Goal: Task Accomplishment & Management: Use online tool/utility

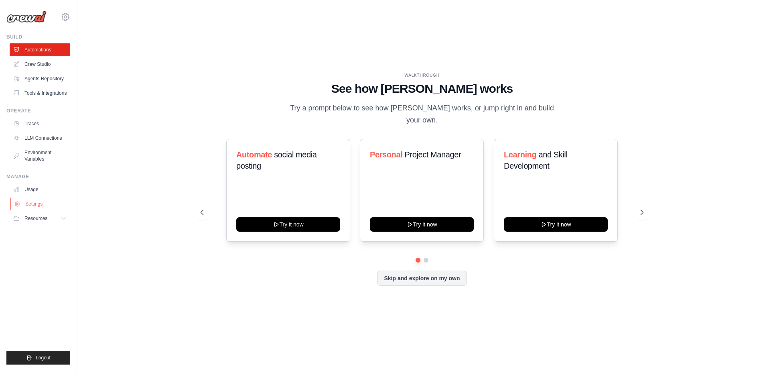
click at [38, 201] on link "Settings" at bounding box center [40, 203] width 61 height 13
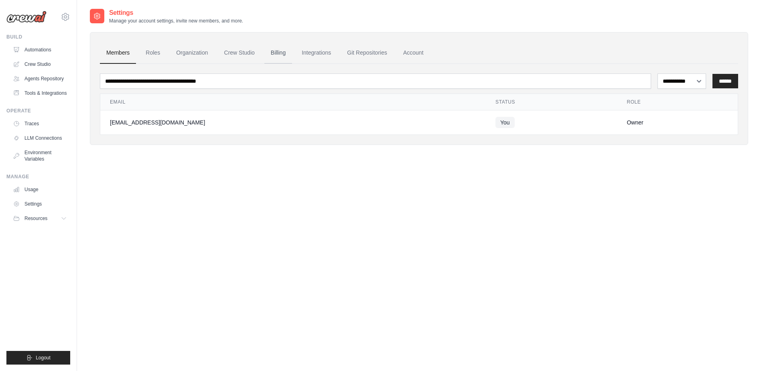
click at [278, 54] on link "Billing" at bounding box center [278, 53] width 28 height 22
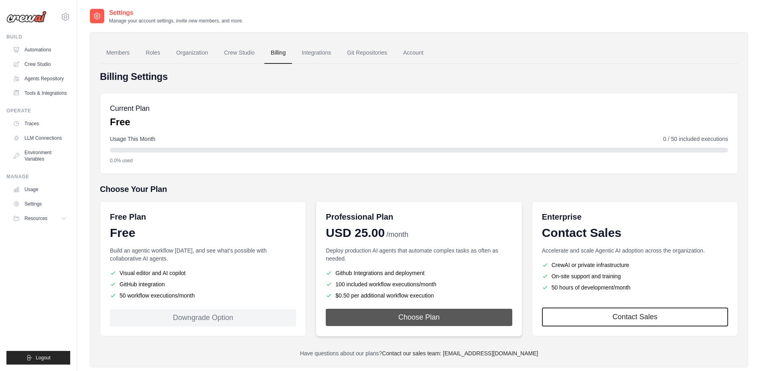
click at [417, 319] on button "Choose Plan" at bounding box center [419, 316] width 186 height 17
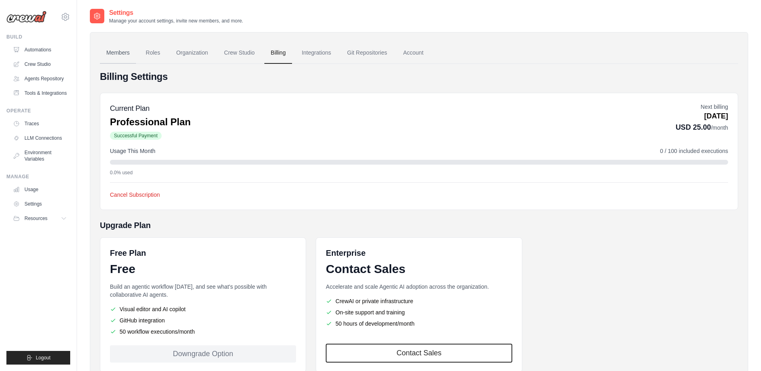
click at [120, 53] on link "Members" at bounding box center [118, 53] width 36 height 22
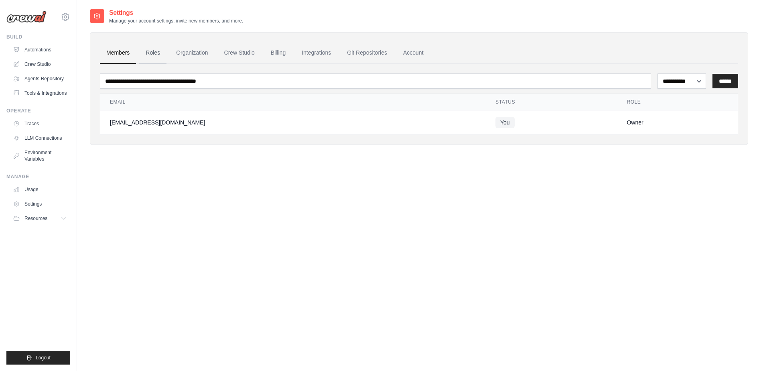
click at [156, 54] on link "Roles" at bounding box center [152, 53] width 27 height 22
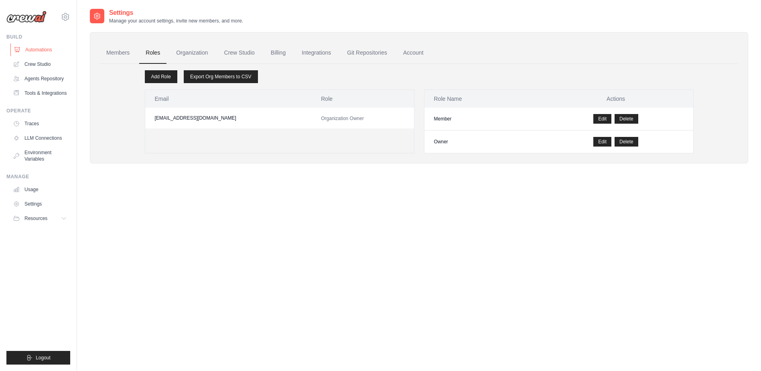
click at [31, 49] on link "Automations" at bounding box center [40, 49] width 61 height 13
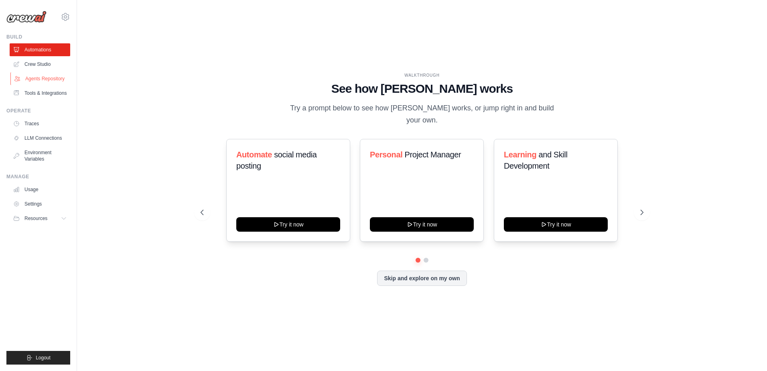
click at [43, 76] on link "Agents Repository" at bounding box center [40, 78] width 61 height 13
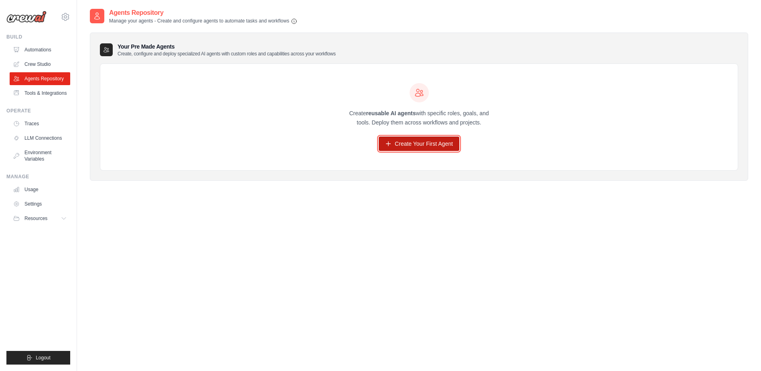
click at [414, 146] on link "Create Your First Agent" at bounding box center [419, 143] width 81 height 14
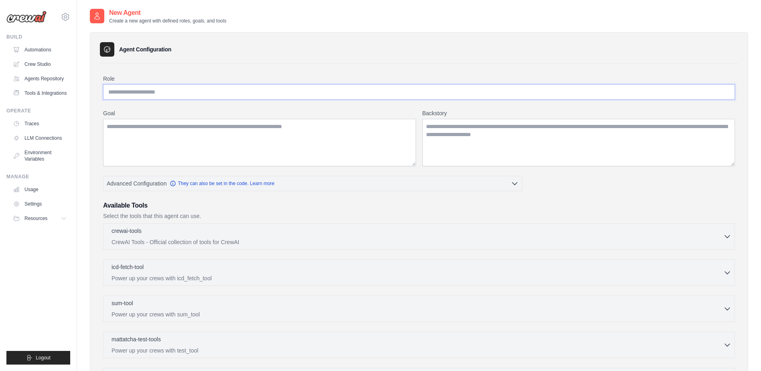
click at [153, 91] on input "Role" at bounding box center [419, 91] width 632 height 15
type input "**********"
click at [152, 140] on textarea "Goal" at bounding box center [259, 142] width 313 height 47
type textarea "**********"
click at [456, 131] on textarea "Backstory" at bounding box center [578, 142] width 313 height 47
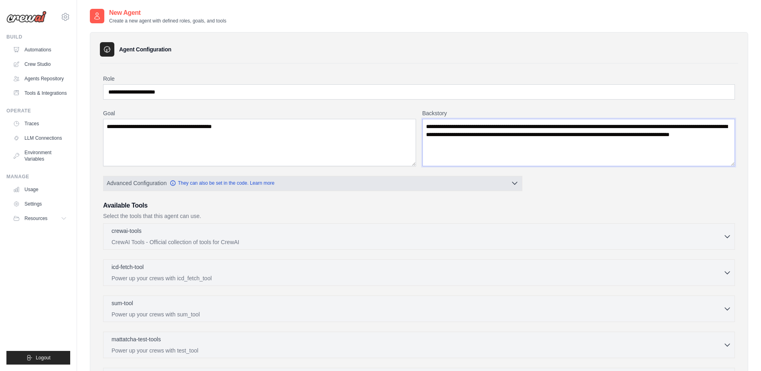
type textarea "**********"
click at [298, 183] on button "Advanced Configuration They can also be set in the code. Learn more" at bounding box center [312, 183] width 418 height 14
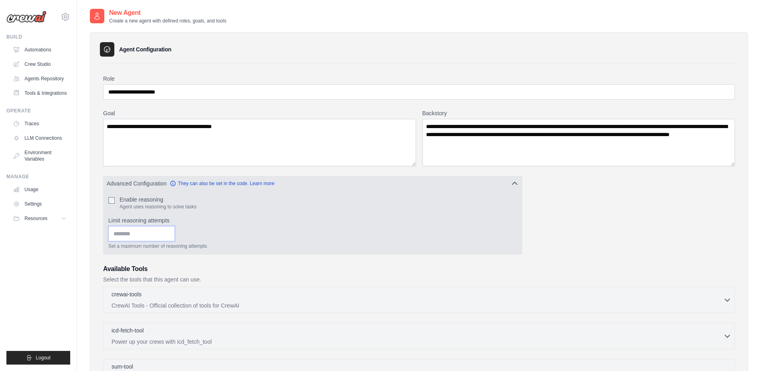
click at [175, 236] on input "Limit reasoning attempts" at bounding box center [141, 233] width 67 height 15
type input "*"
click at [175, 233] on input "*" at bounding box center [141, 233] width 67 height 15
click at [175, 236] on input "*" at bounding box center [141, 233] width 67 height 15
click at [169, 234] on input "*" at bounding box center [141, 233] width 67 height 15
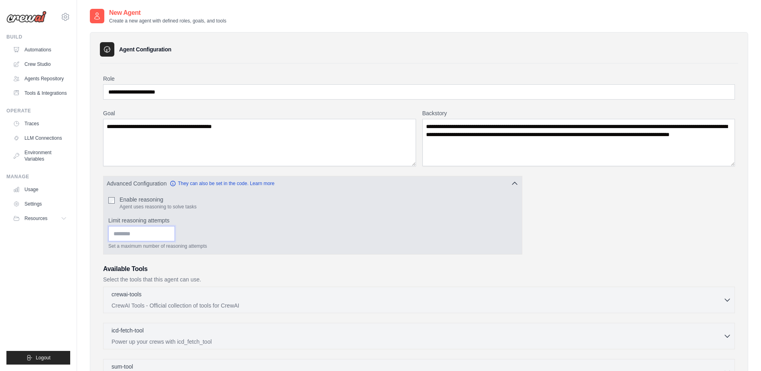
click at [169, 234] on input "*" at bounding box center [141, 233] width 67 height 15
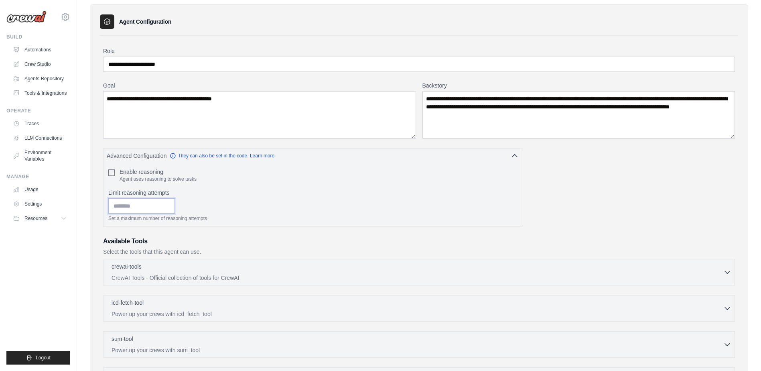
scroll to position [40, 0]
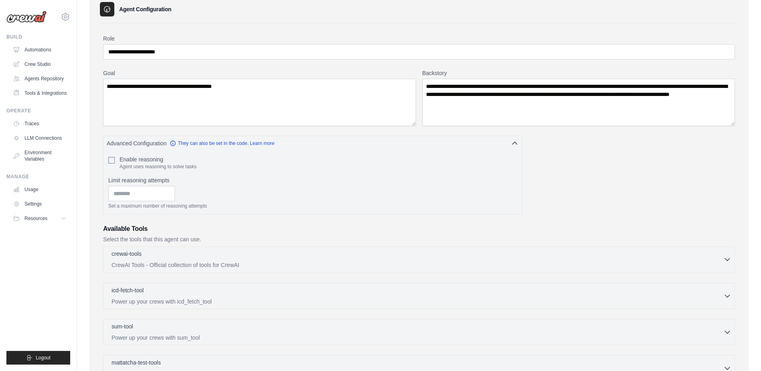
click at [193, 260] on div "crewai-tools 0 selected CrewAI Tools - Official collection of tools for CrewAI" at bounding box center [418, 259] width 612 height 19
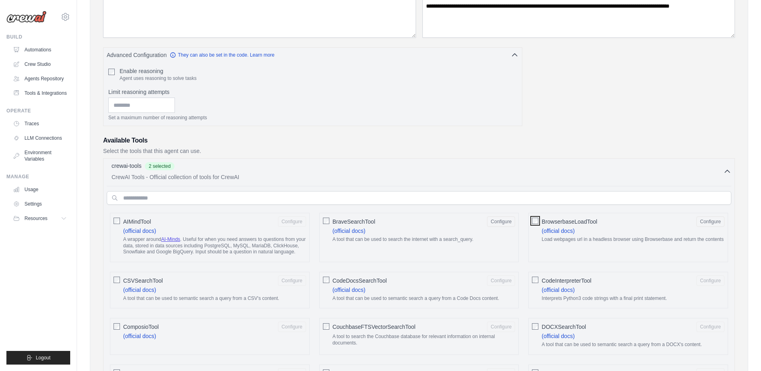
scroll to position [120, 0]
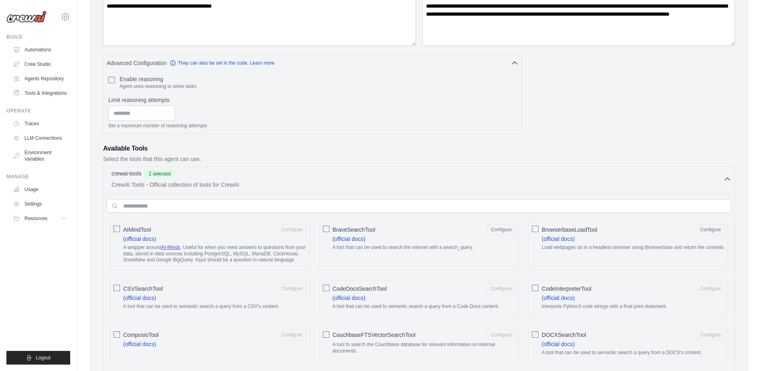
click at [175, 184] on p "CrewAI Tools - Official collection of tools for CrewAI" at bounding box center [418, 185] width 612 height 8
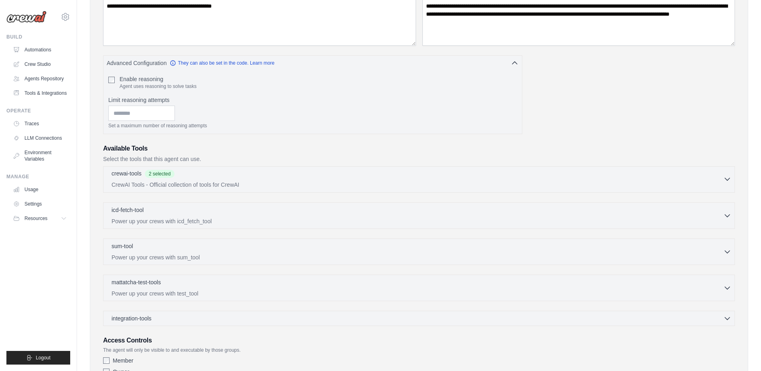
click at [175, 184] on p "CrewAI Tools - Official collection of tools for CrewAI" at bounding box center [418, 185] width 612 height 8
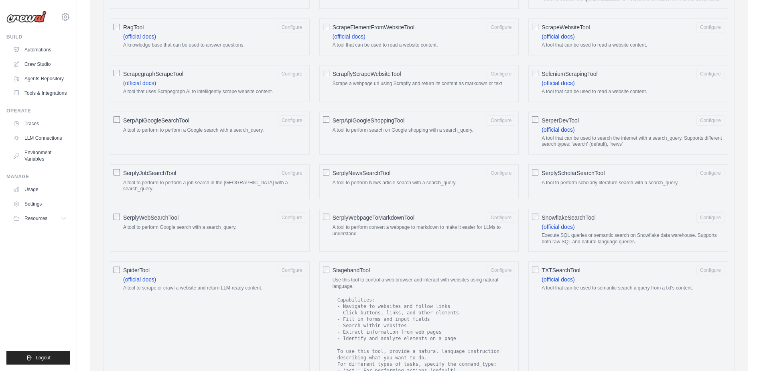
scroll to position [963, 0]
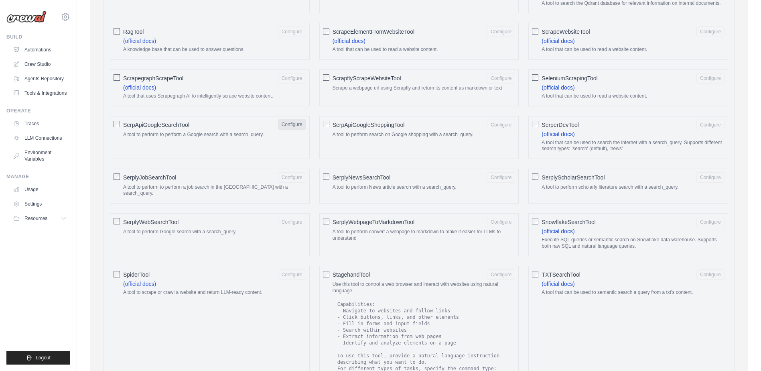
click at [286, 130] on button "Configure" at bounding box center [292, 124] width 28 height 10
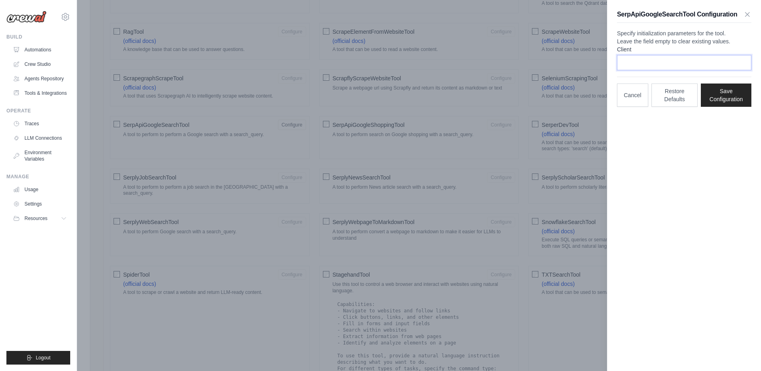
click at [653, 70] on input "Client" at bounding box center [684, 62] width 134 height 15
click at [673, 106] on button "Restore Defaults" at bounding box center [674, 94] width 47 height 23
click at [639, 106] on button "Cancel" at bounding box center [632, 94] width 31 height 23
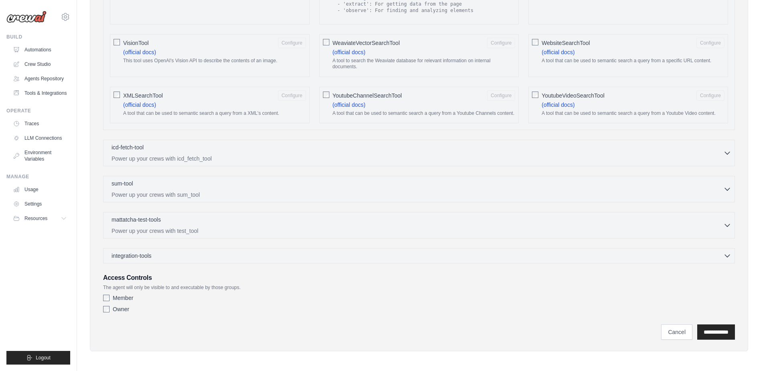
scroll to position [1354, 0]
click at [720, 336] on input "**********" at bounding box center [716, 330] width 38 height 15
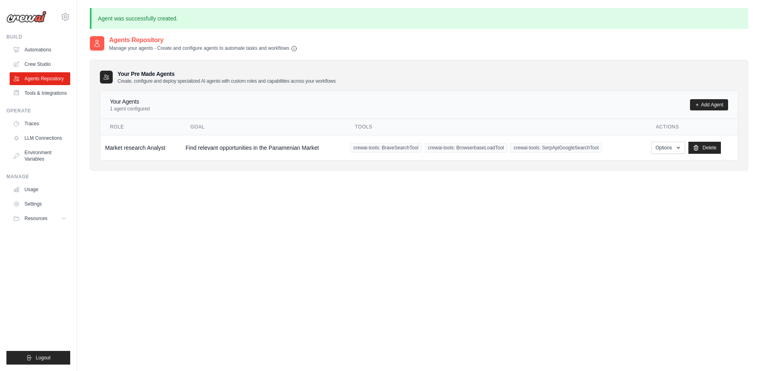
click at [131, 190] on div "Agents Repository Manage your agents - Create and configure agents to automate …" at bounding box center [419, 220] width 658 height 371
click at [55, 94] on link "Tools & Integrations" at bounding box center [40, 93] width 61 height 13
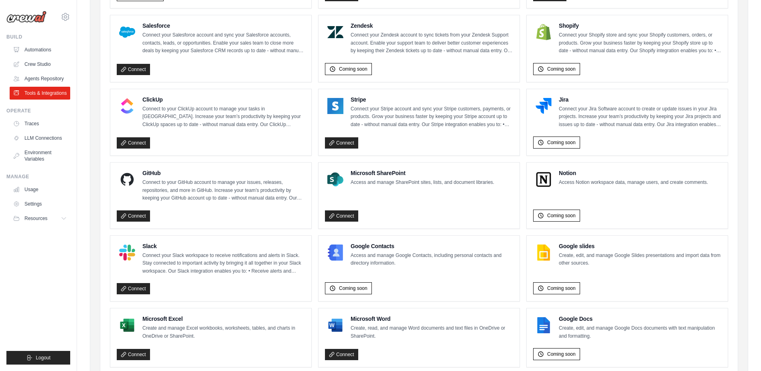
scroll to position [400, 0]
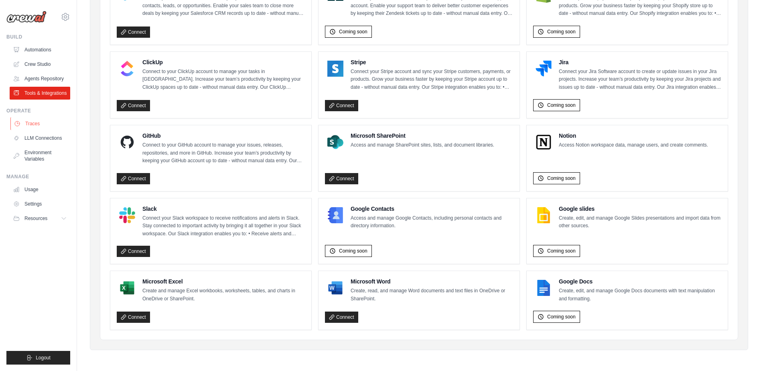
click at [22, 120] on link "Traces" at bounding box center [40, 123] width 61 height 13
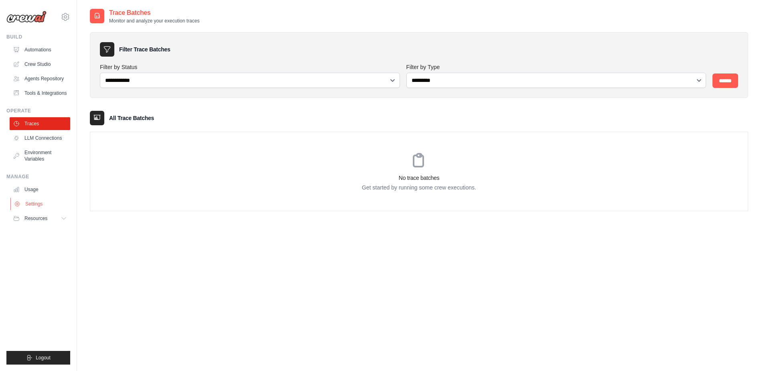
click at [32, 203] on link "Settings" at bounding box center [40, 203] width 61 height 13
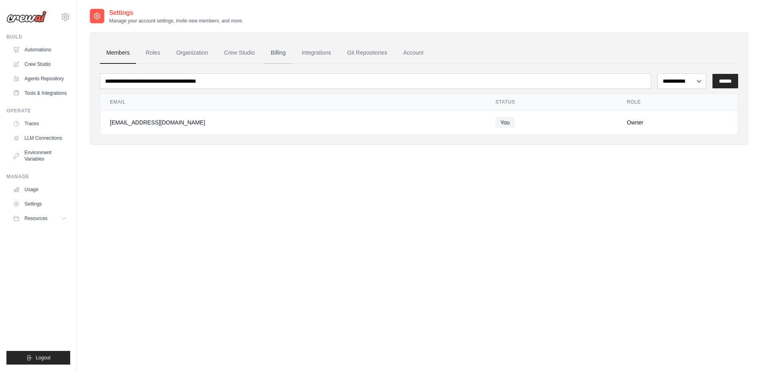
click at [280, 52] on link "Billing" at bounding box center [278, 53] width 28 height 22
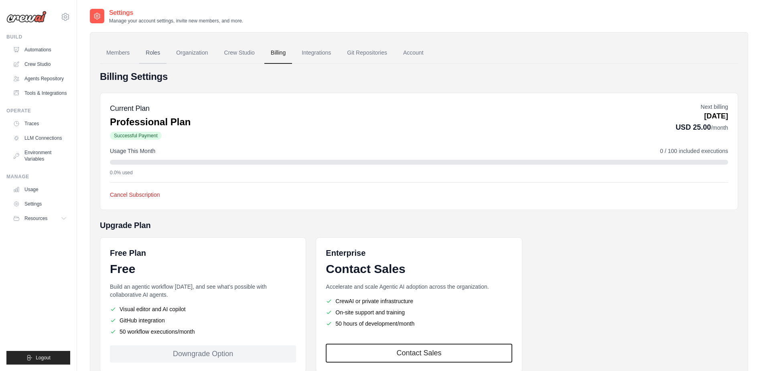
click at [148, 51] on link "Roles" at bounding box center [152, 53] width 27 height 22
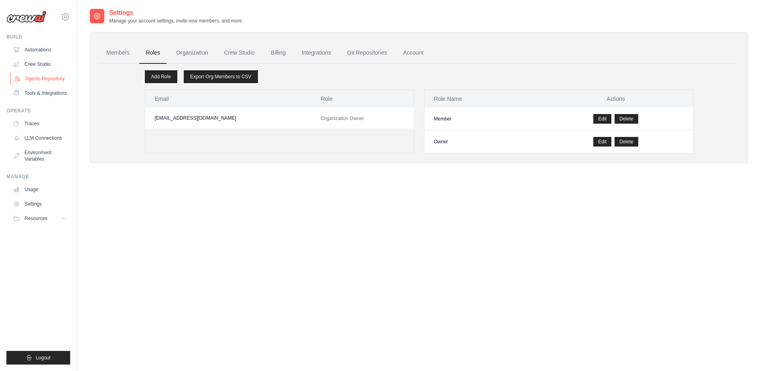
click at [33, 80] on link "Agents Repository" at bounding box center [40, 78] width 61 height 13
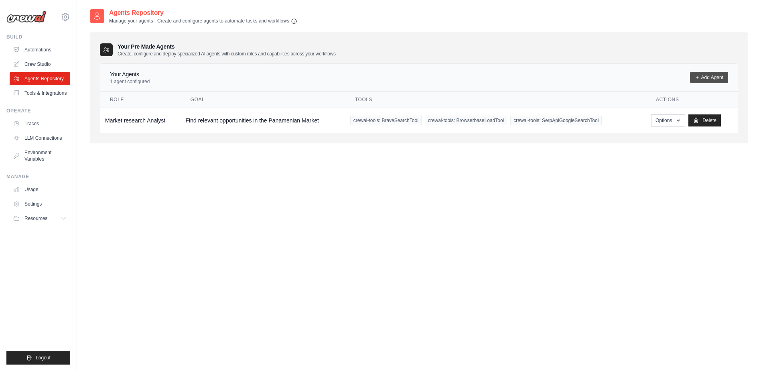
click at [711, 78] on link "Add Agent" at bounding box center [709, 77] width 38 height 11
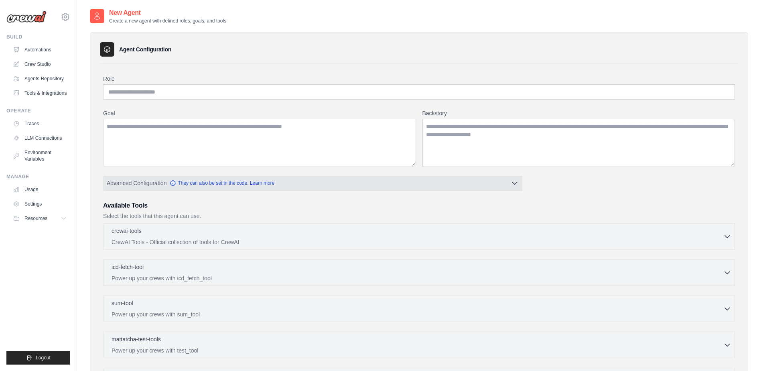
click at [382, 178] on button "Advanced Configuration They can also be set in the code. Learn more" at bounding box center [312, 183] width 418 height 14
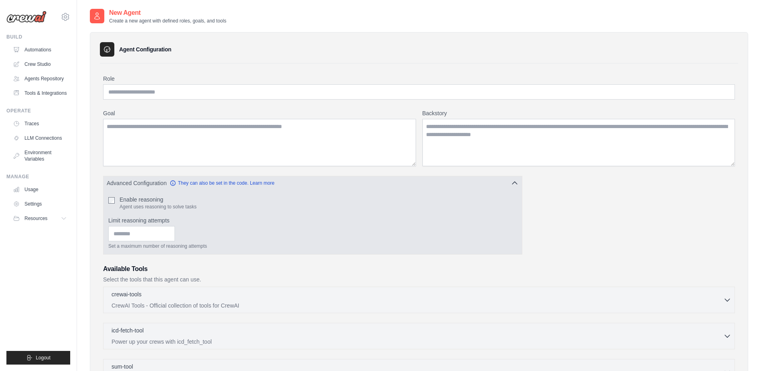
click at [382, 178] on button "Advanced Configuration They can also be set in the code. Learn more" at bounding box center [312, 183] width 418 height 14
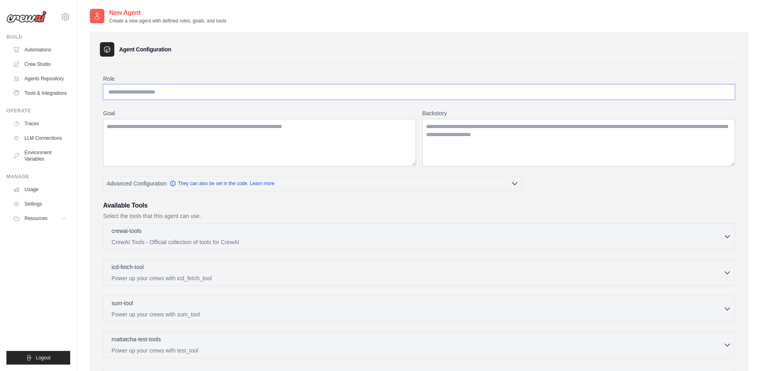
click at [165, 91] on input "Role" at bounding box center [419, 91] width 632 height 15
type input "**********"
click at [174, 132] on textarea "Goal" at bounding box center [259, 142] width 313 height 47
type textarea "**********"
click at [470, 144] on textarea "Backstory" at bounding box center [578, 142] width 313 height 47
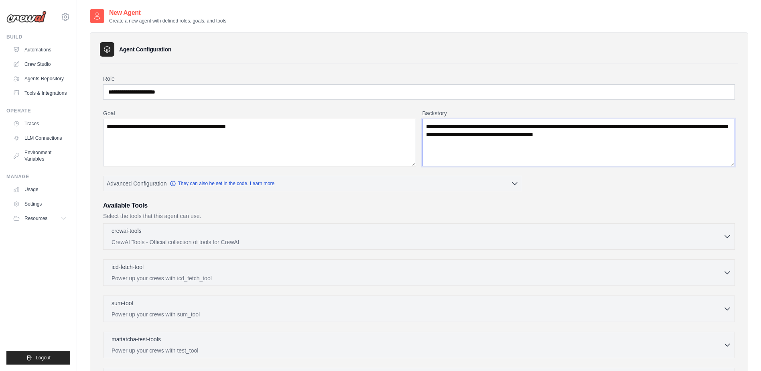
type textarea "**********"
click at [293, 128] on textarea "**********" at bounding box center [259, 142] width 313 height 47
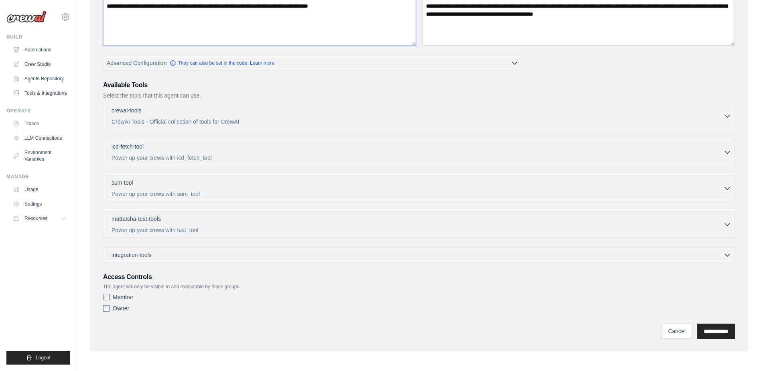
scroll to position [121, 0]
type textarea "**********"
click at [290, 120] on p "CrewAI Tools - Official collection of tools for CrewAI" at bounding box center [418, 121] width 612 height 8
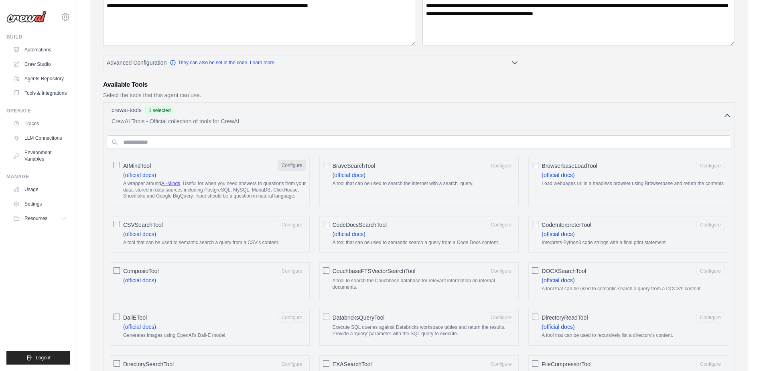
click at [291, 165] on button "Configure" at bounding box center [292, 165] width 28 height 10
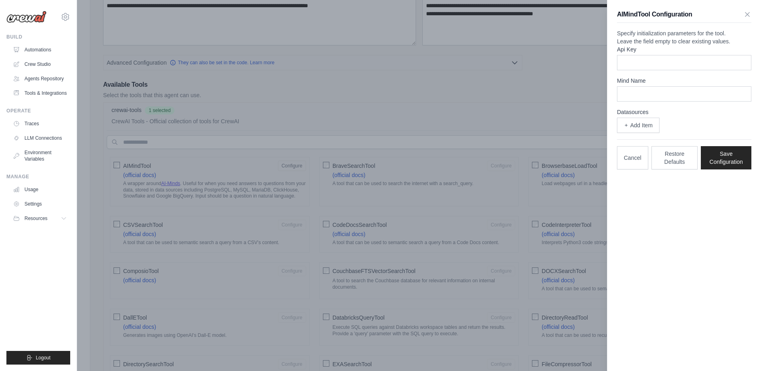
drag, startPoint x: 112, startPoint y: 164, endPoint x: 117, endPoint y: 164, distance: 5.3
click at [112, 164] on div at bounding box center [380, 185] width 761 height 371
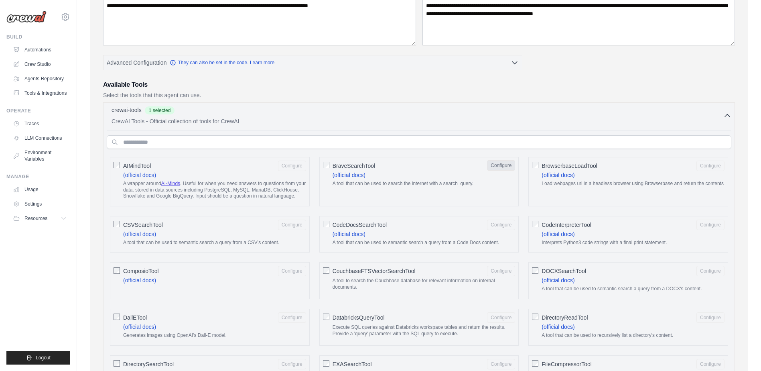
click at [507, 164] on button "Configure" at bounding box center [501, 165] width 28 height 10
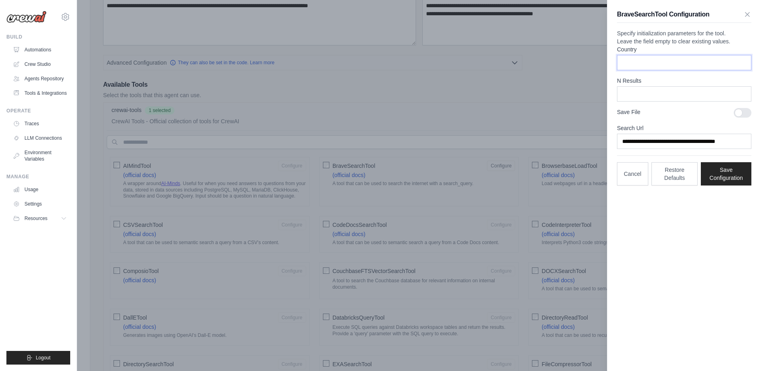
click at [635, 70] on input "Country" at bounding box center [684, 62] width 134 height 15
type input "******"
click at [652, 101] on input "**" at bounding box center [684, 93] width 134 height 15
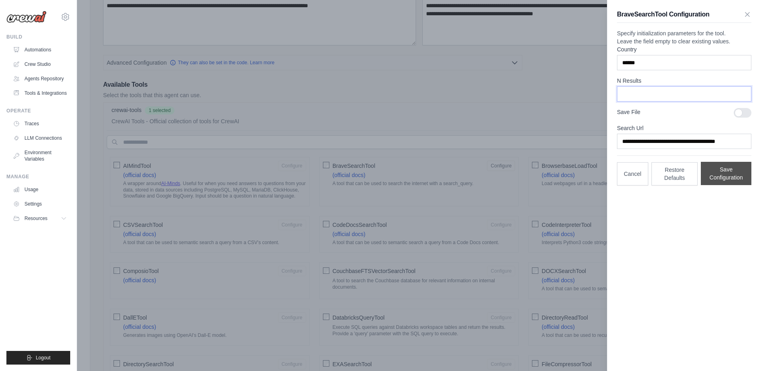
type input "**"
click at [730, 185] on button "Save Configuration" at bounding box center [726, 173] width 51 height 23
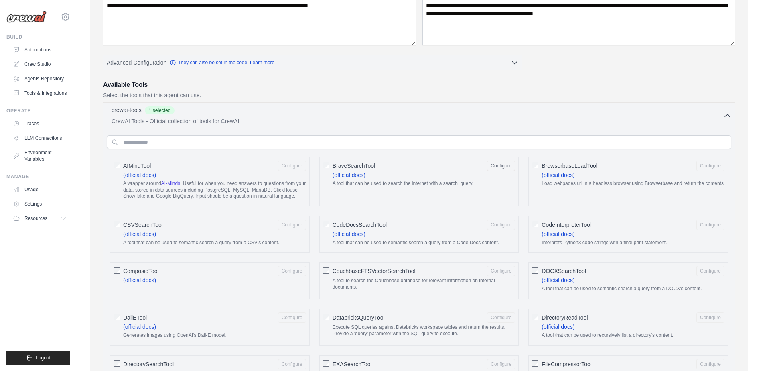
click at [608, 171] on label "BrowserbaseLoadTool Configure (official docs) Load webpages url in a headless b…" at bounding box center [633, 175] width 183 height 30
click at [718, 168] on button "Configure" at bounding box center [710, 165] width 28 height 10
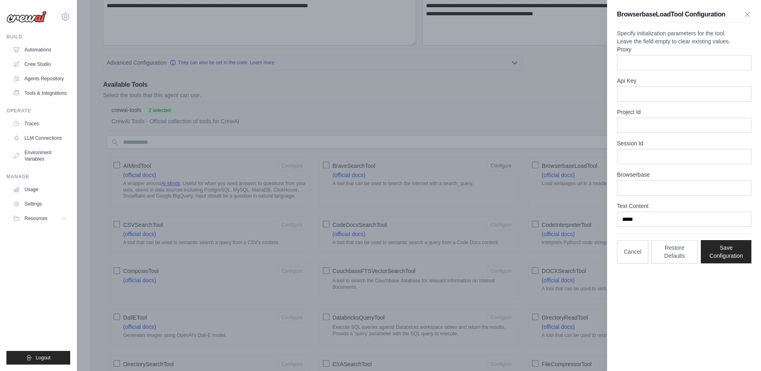
click at [580, 114] on div at bounding box center [380, 185] width 761 height 371
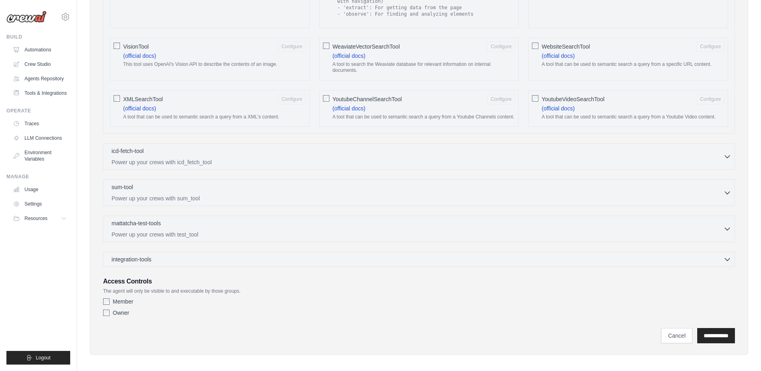
scroll to position [1291, 0]
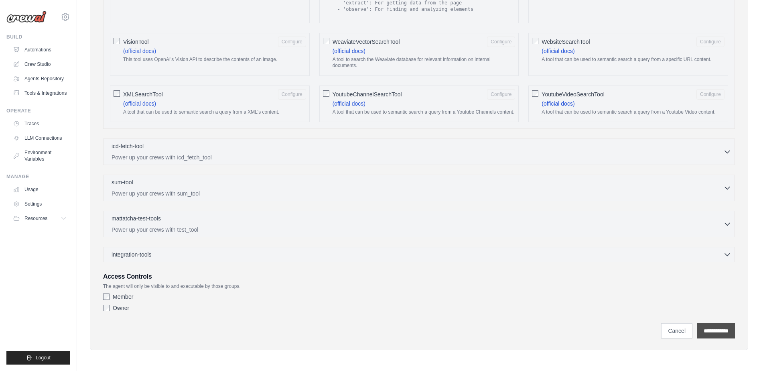
click at [703, 329] on input "**********" at bounding box center [716, 330] width 38 height 15
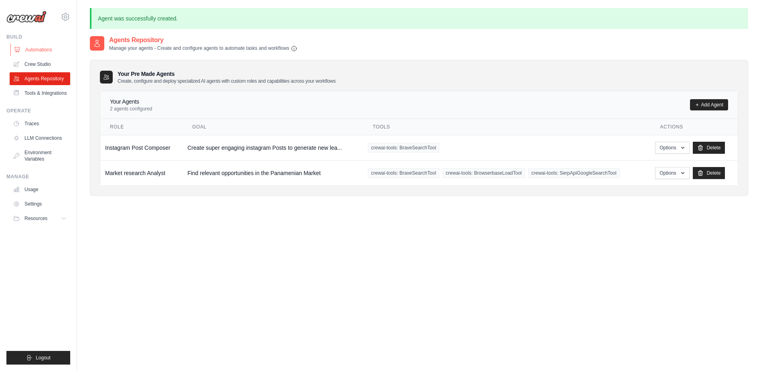
click at [29, 50] on link "Automations" at bounding box center [40, 49] width 61 height 13
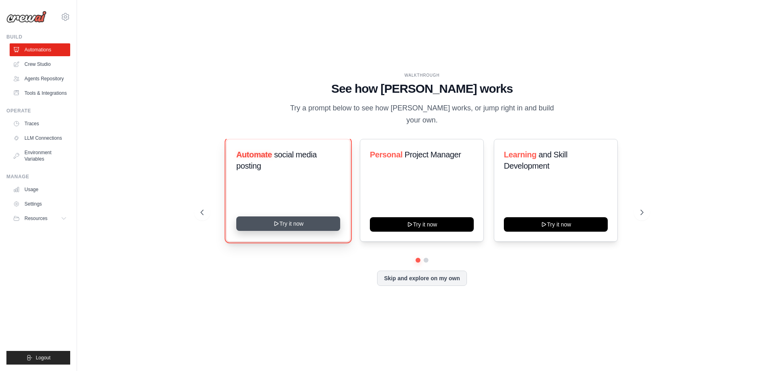
click at [274, 220] on icon at bounding box center [276, 223] width 6 height 6
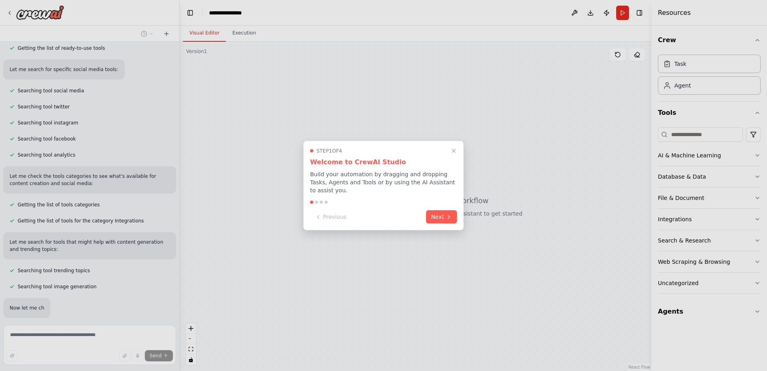
scroll to position [132, 0]
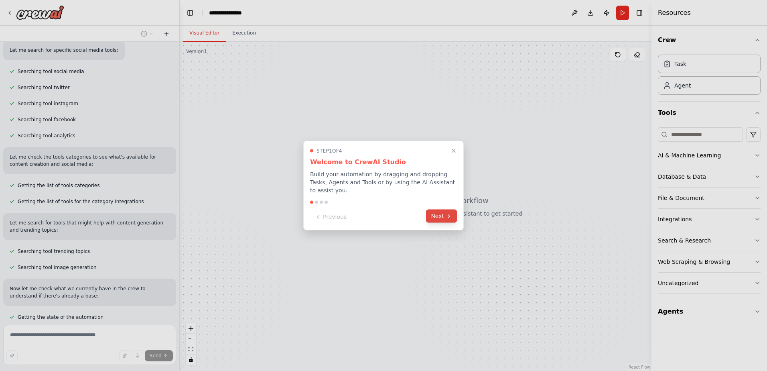
click at [443, 211] on button "Next" at bounding box center [441, 215] width 31 height 13
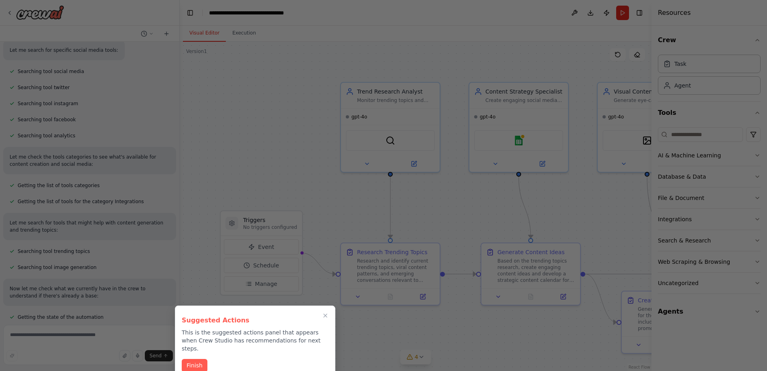
click at [320, 184] on div at bounding box center [383, 185] width 767 height 371
click at [195, 358] on button "Finish" at bounding box center [195, 364] width 26 height 13
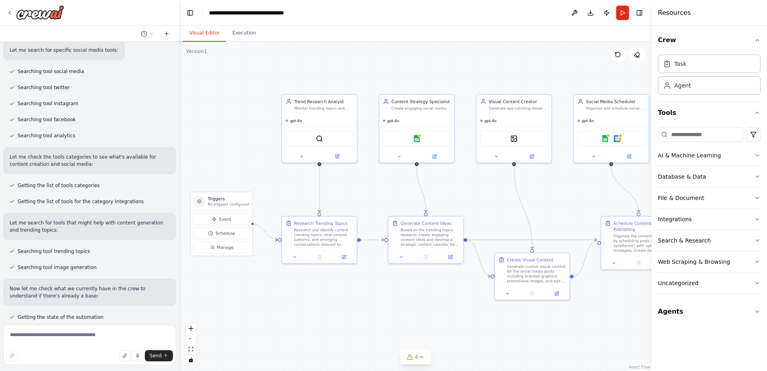
drag, startPoint x: 403, startPoint y: 201, endPoint x: 357, endPoint y: 197, distance: 46.2
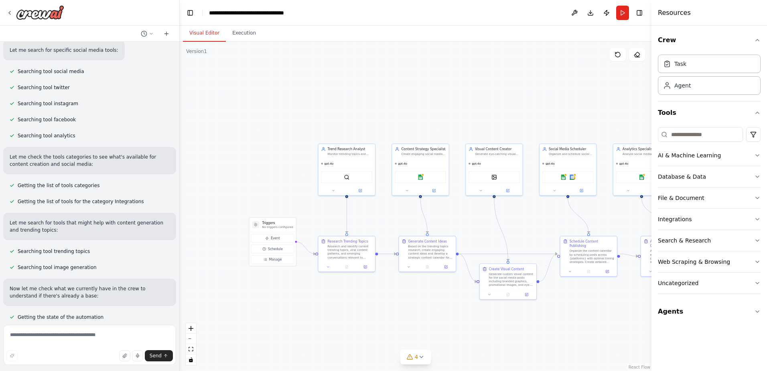
drag, startPoint x: 308, startPoint y: 305, endPoint x: 327, endPoint y: 306, distance: 19.3
click at [327, 306] on div ".deletable-edge-delete-btn { width: 20px; height: 20px; border: 0px solid #ffff…" at bounding box center [416, 206] width 472 height 329
click at [329, 165] on div "gpt-4o" at bounding box center [347, 162] width 57 height 9
click at [337, 165] on div "gpt-4o" at bounding box center [347, 162] width 57 height 9
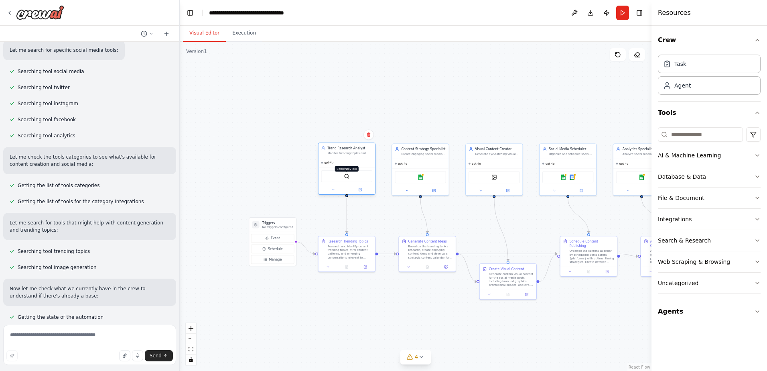
click at [346, 176] on img at bounding box center [347, 176] width 6 height 6
click at [621, 11] on button "Run" at bounding box center [622, 13] width 13 height 14
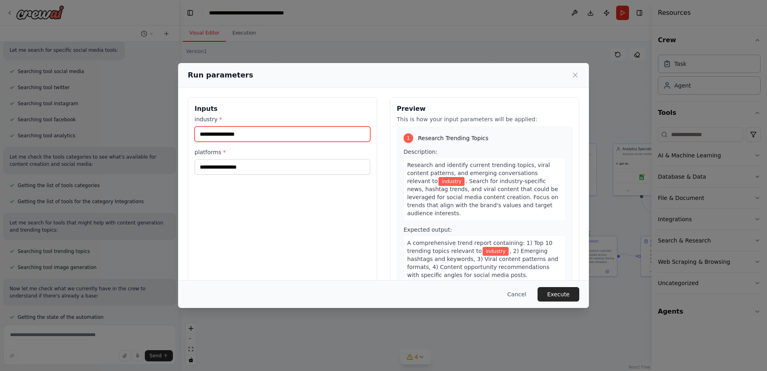
click at [232, 138] on input "industry *" at bounding box center [283, 133] width 176 height 15
click at [236, 134] on input "industry *" at bounding box center [283, 133] width 176 height 15
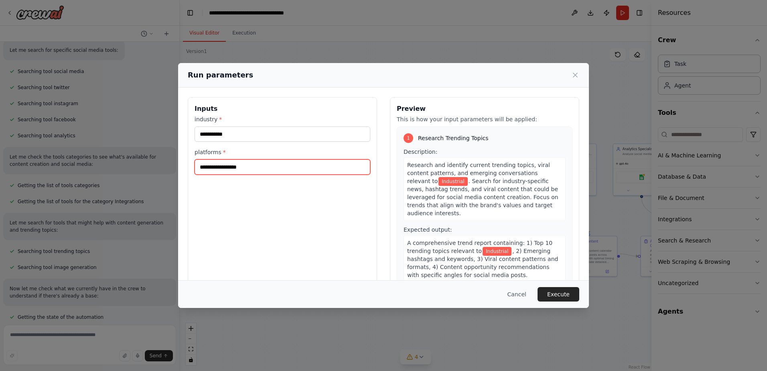
click at [230, 167] on input "platforms *" at bounding box center [283, 166] width 176 height 15
click at [229, 168] on input "platforms *" at bounding box center [283, 166] width 176 height 15
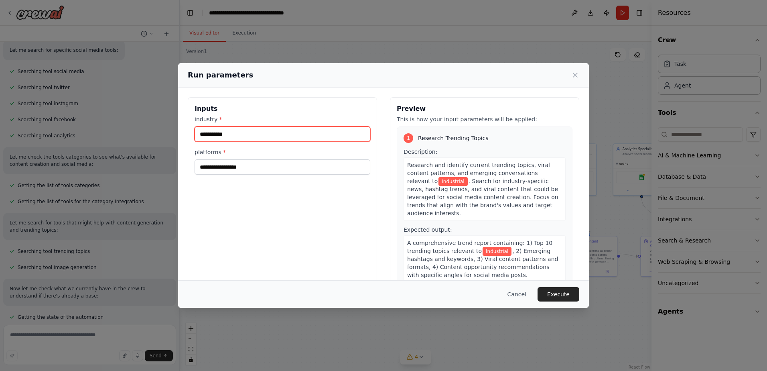
click at [226, 131] on input "**********" at bounding box center [283, 133] width 176 height 15
type input "**********"
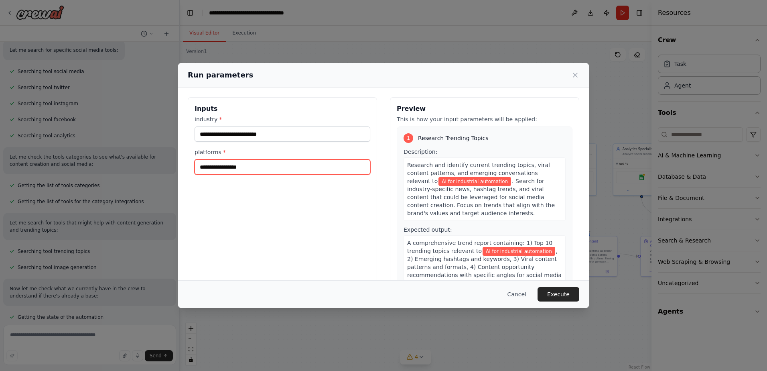
click at [239, 168] on input "platforms *" at bounding box center [283, 166] width 176 height 15
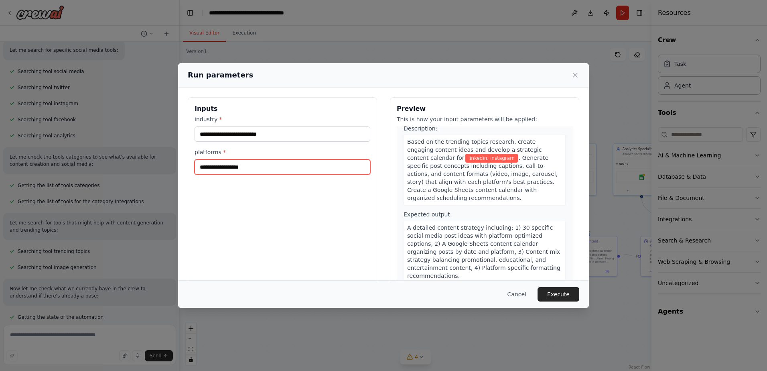
scroll to position [160, 0]
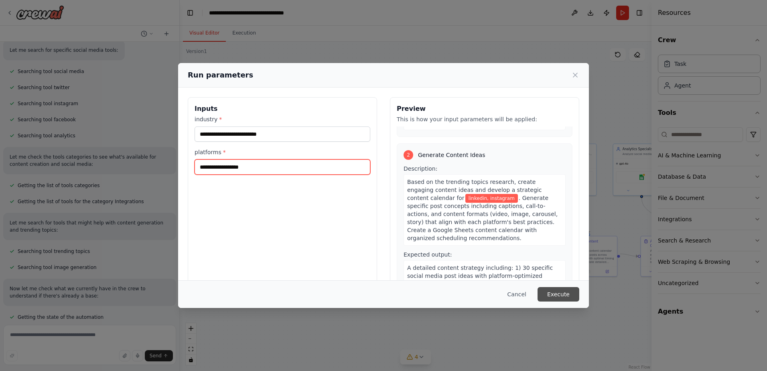
type input "**********"
click at [559, 294] on button "Execute" at bounding box center [559, 294] width 42 height 14
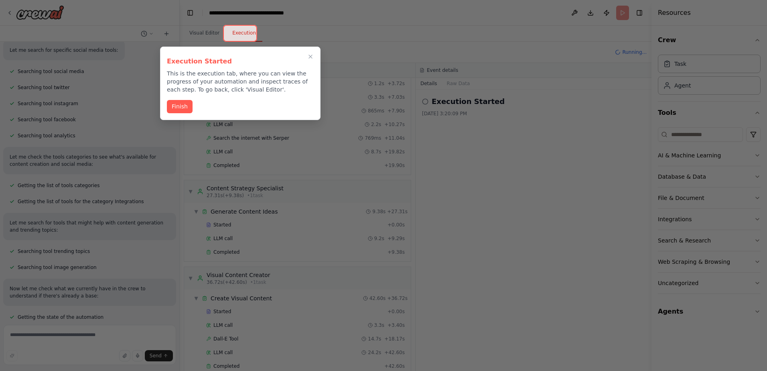
scroll to position [84, 0]
click at [314, 55] on icon "Close walkthrough" at bounding box center [310, 56] width 7 height 7
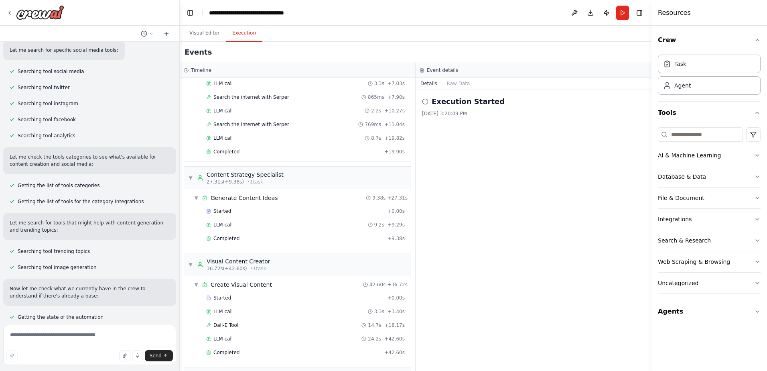
click at [245, 32] on button "Execution" at bounding box center [244, 33] width 37 height 17
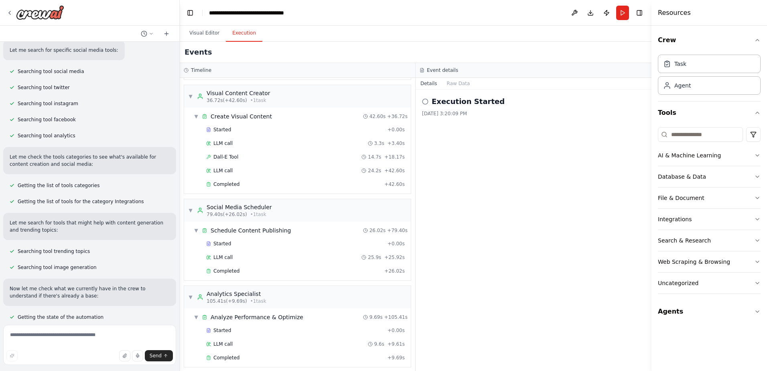
scroll to position [258, 0]
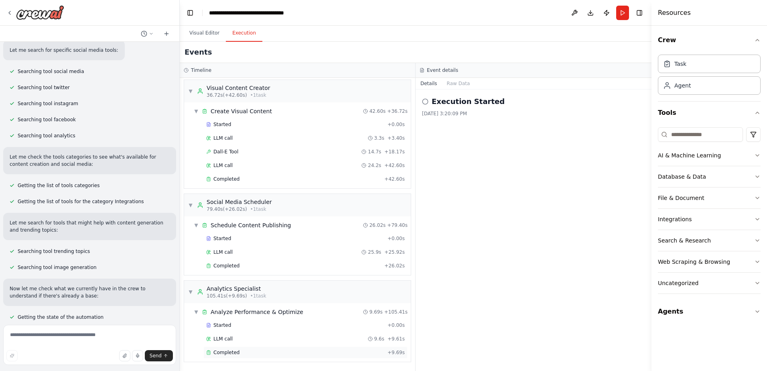
click at [226, 353] on span "Completed" at bounding box center [226, 352] width 26 height 6
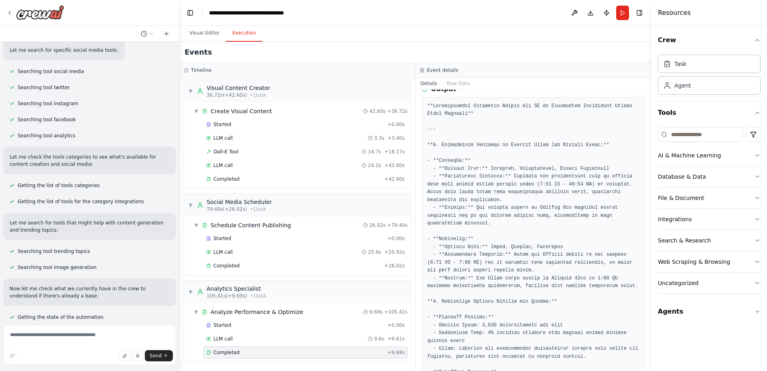
scroll to position [120, 0]
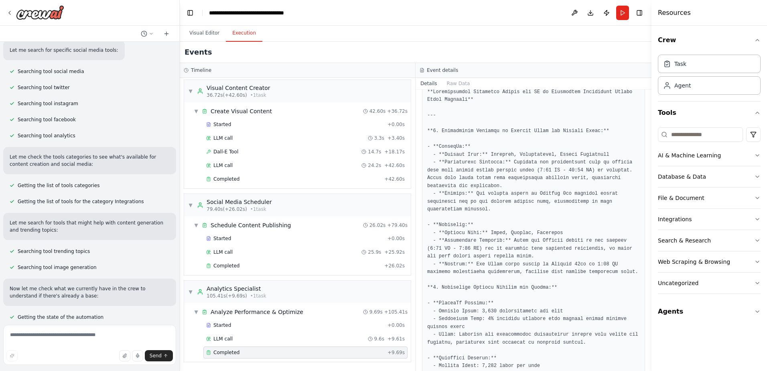
drag, startPoint x: 497, startPoint y: 171, endPoint x: 550, endPoint y: 172, distance: 52.6
drag, startPoint x: 550, startPoint y: 172, endPoint x: 554, endPoint y: 171, distance: 4.4
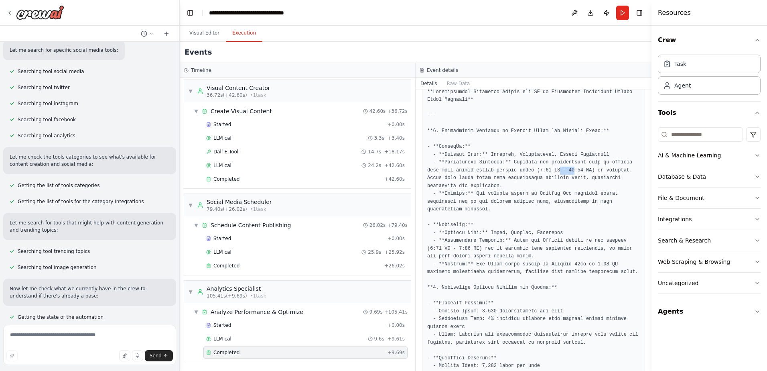
drag, startPoint x: 536, startPoint y: 168, endPoint x: 550, endPoint y: 169, distance: 13.7
drag, startPoint x: 550, startPoint y: 169, endPoint x: 519, endPoint y: 186, distance: 34.6
drag, startPoint x: 494, startPoint y: 191, endPoint x: 528, endPoint y: 193, distance: 33.3
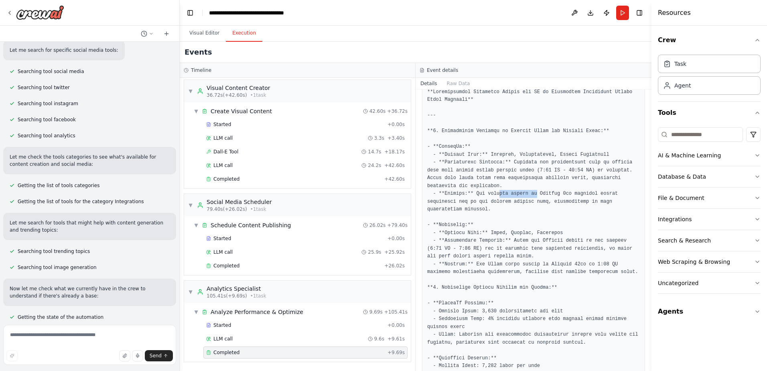
drag, startPoint x: 528, startPoint y: 193, endPoint x: 542, endPoint y: 199, distance: 15.6
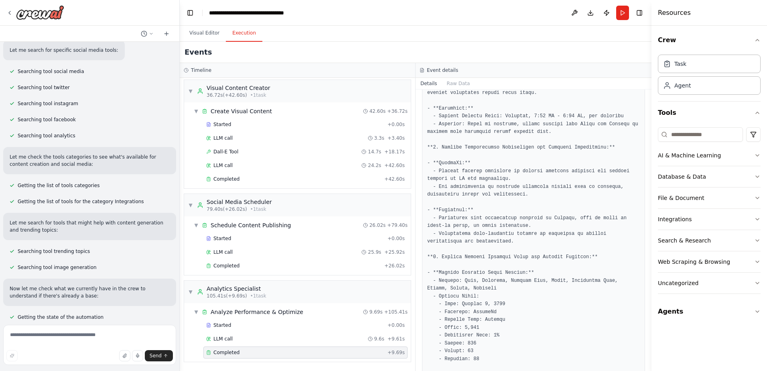
scroll to position [481, 0]
click at [455, 86] on button "Raw Data" at bounding box center [458, 83] width 33 height 11
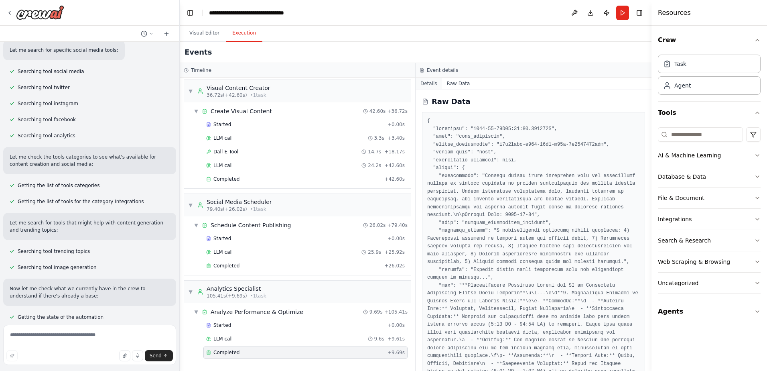
click at [429, 80] on button "Details" at bounding box center [429, 83] width 26 height 11
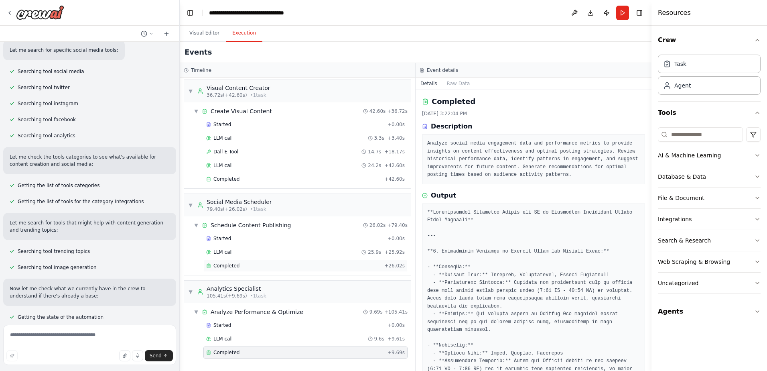
click at [229, 265] on span "Completed" at bounding box center [226, 265] width 26 height 6
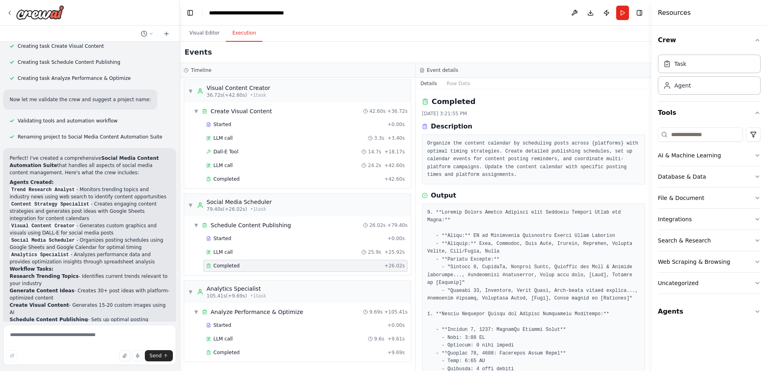
scroll to position [777, 0]
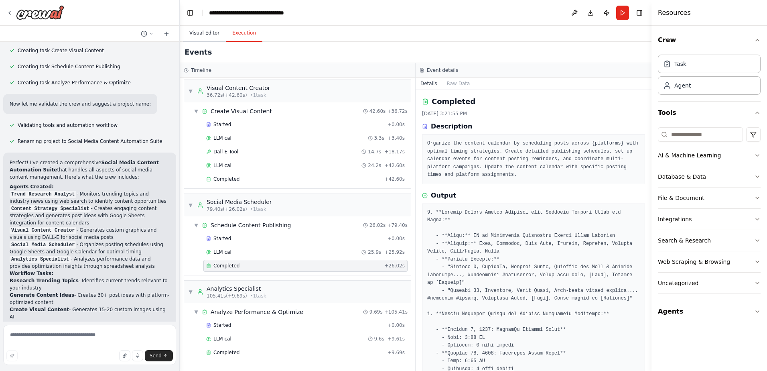
click at [203, 34] on button "Visual Editor" at bounding box center [204, 33] width 43 height 17
click at [246, 34] on button "Execution" at bounding box center [244, 33] width 37 height 17
click at [595, 12] on button "Download" at bounding box center [590, 13] width 13 height 14
